Goal: Task Accomplishment & Management: Manage account settings

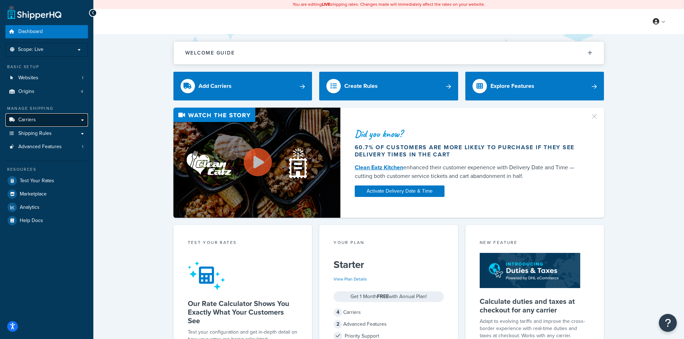
click at [38, 122] on link "Carriers" at bounding box center [46, 119] width 83 height 13
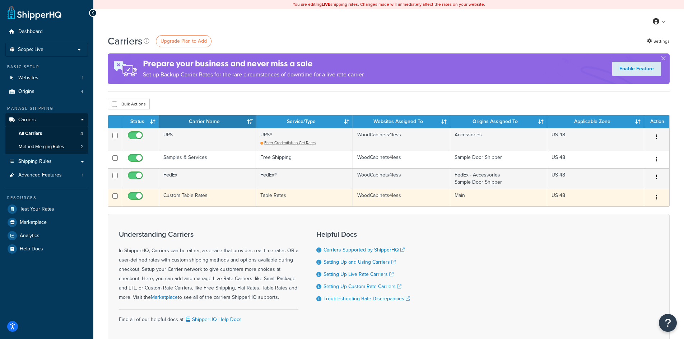
click at [579, 200] on td "US 48" at bounding box center [595, 198] width 97 height 18
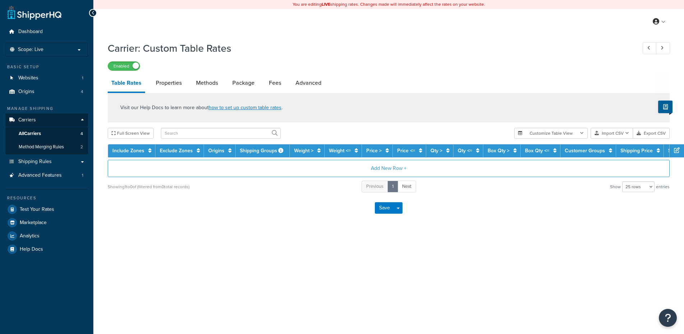
select select "25"
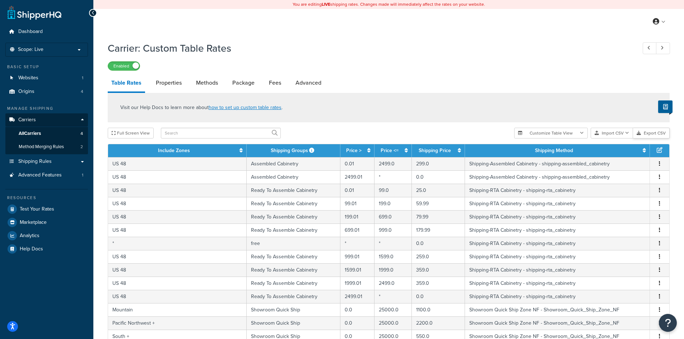
click at [644, 135] on button "Export CSV" at bounding box center [651, 133] width 37 height 11
click at [46, 159] on span "Shipping Rules" at bounding box center [34, 162] width 33 height 6
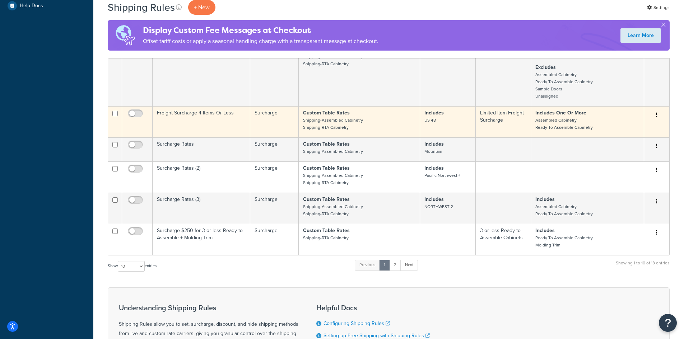
scroll to position [287, 0]
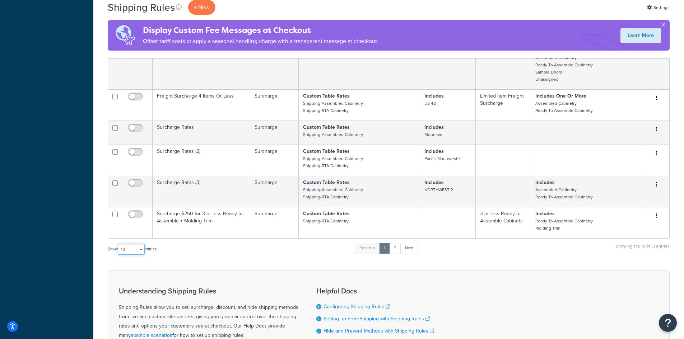
click at [140, 252] on select "10 15 25 50 100 1000" at bounding box center [131, 249] width 27 height 11
select select "25"
click at [119, 245] on select "10 15 25 50 100 1000" at bounding box center [131, 249] width 27 height 11
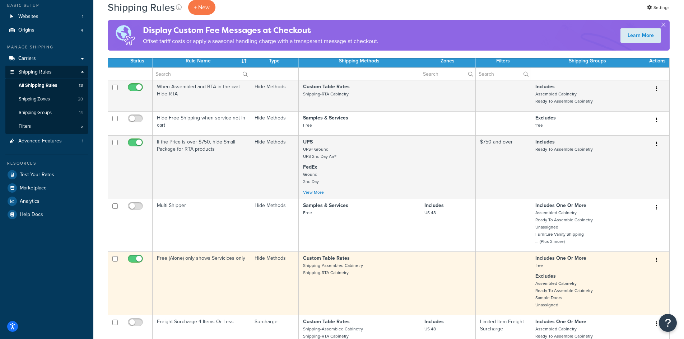
scroll to position [0, 0]
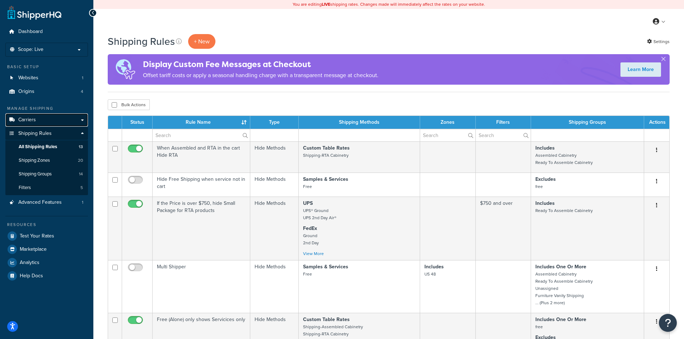
click at [40, 124] on link "Carriers" at bounding box center [46, 119] width 83 height 13
